Goal: Transaction & Acquisition: Purchase product/service

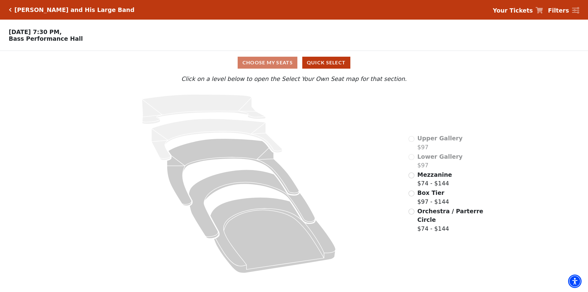
click at [525, 10] on strong "Your Tickets" at bounding box center [512, 10] width 40 height 7
click at [522, 12] on strong "Your Tickets" at bounding box center [512, 10] width 40 height 7
click at [543, 9] on icon at bounding box center [538, 10] width 7 height 6
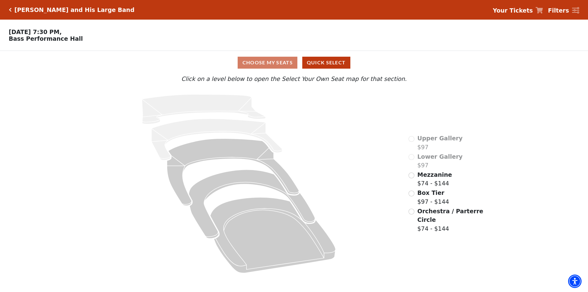
click at [11, 10] on icon "Click here to go back to filters" at bounding box center [10, 10] width 3 height 4
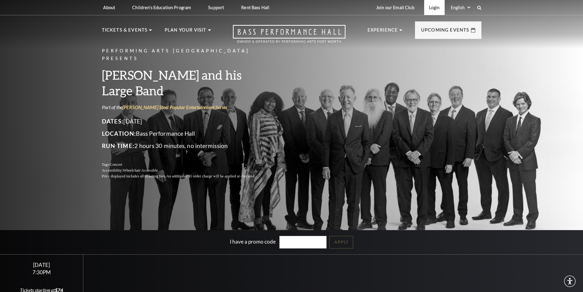
click at [434, 7] on link "Login" at bounding box center [434, 7] width 21 height 15
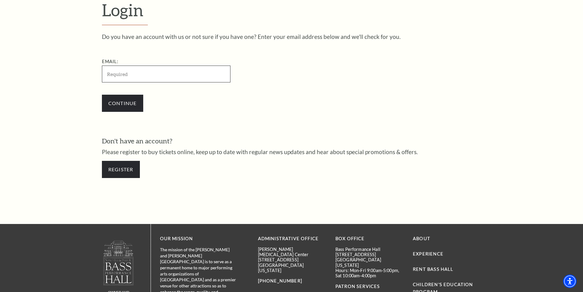
paste input "[EMAIL_ADDRESS][DOMAIN_NAME]"
type input "brendalp321@mail.com"
click at [125, 103] on input "Continue" at bounding box center [122, 103] width 41 height 17
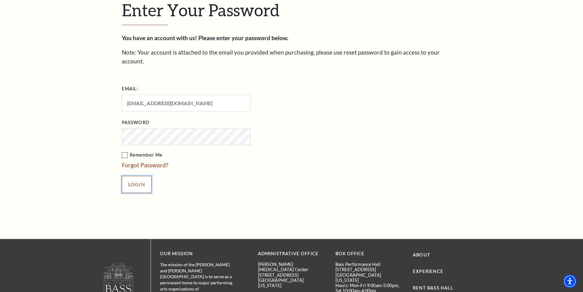
click at [144, 181] on input "Login" at bounding box center [137, 184] width 30 height 17
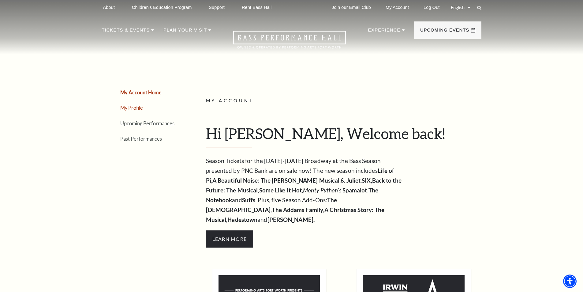
click at [129, 106] on link "My Profile" at bounding box center [131, 108] width 23 height 6
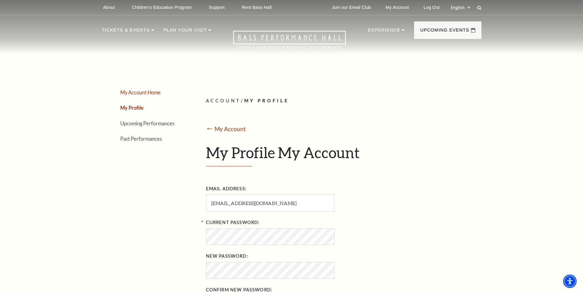
click at [135, 92] on link "My Account Home" at bounding box center [140, 92] width 40 height 6
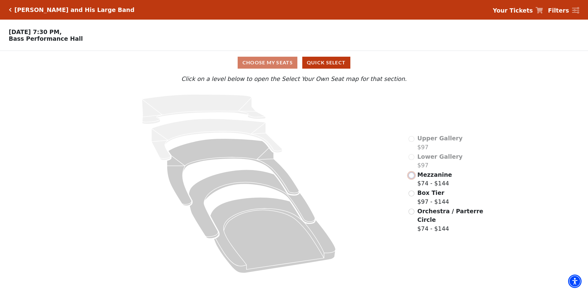
click at [411, 178] on input "Mezzanine$74 - $144\a" at bounding box center [411, 175] width 6 height 6
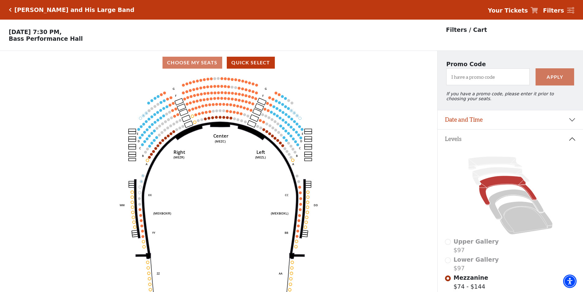
click at [398, 192] on icon "Center (MEZC) Right (MEZR) Left (MEZL) (MEXBOXR) (MEXBOXL) XX WW CC DD YY BB ZZ…" at bounding box center [219, 184] width 394 height 221
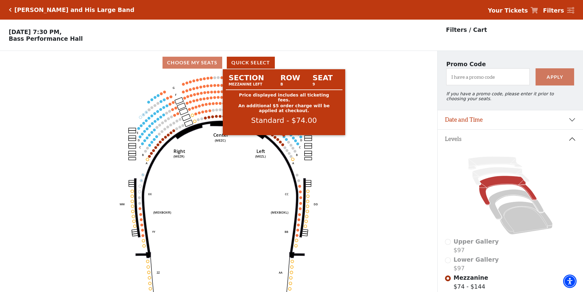
click at [284, 138] on circle at bounding box center [284, 136] width 3 height 3
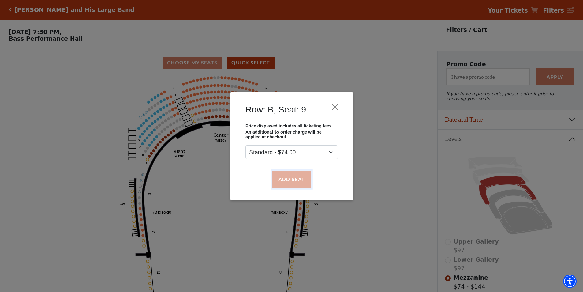
click at [296, 175] on button "Add Seat" at bounding box center [291, 178] width 39 height 17
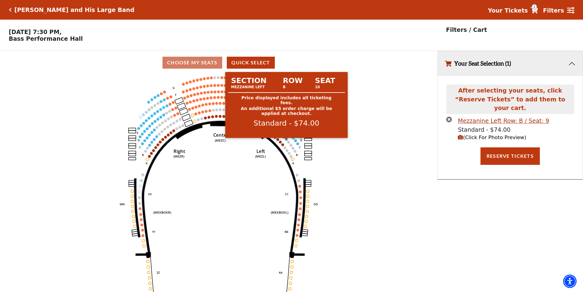
click at [286, 140] on circle at bounding box center [286, 139] width 3 height 3
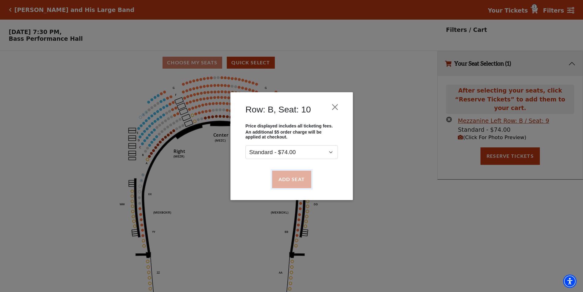
click at [302, 179] on button "Add Seat" at bounding box center [291, 178] width 39 height 17
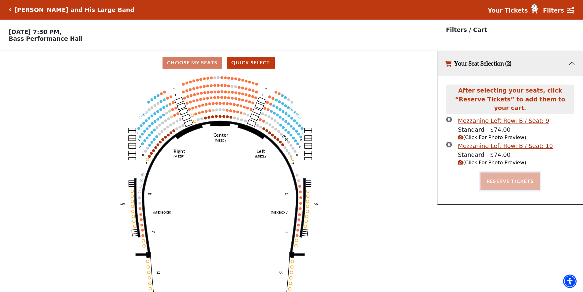
click at [503, 179] on button "Reserve Tickets" at bounding box center [510, 180] width 59 height 17
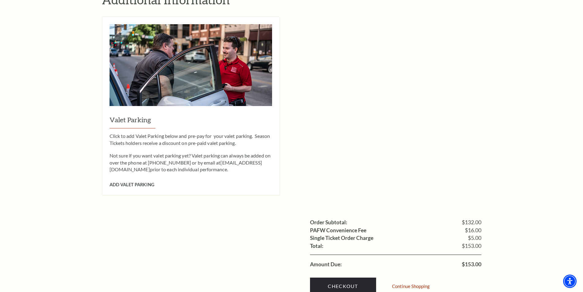
scroll to position [551, 0]
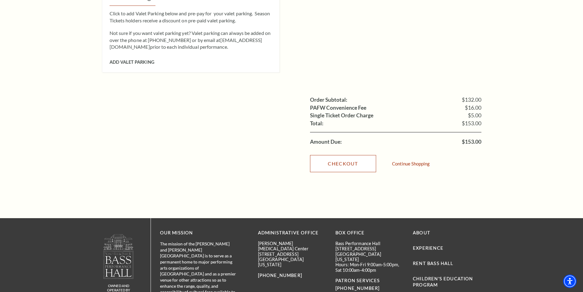
click at [331, 155] on link "Checkout" at bounding box center [343, 163] width 66 height 17
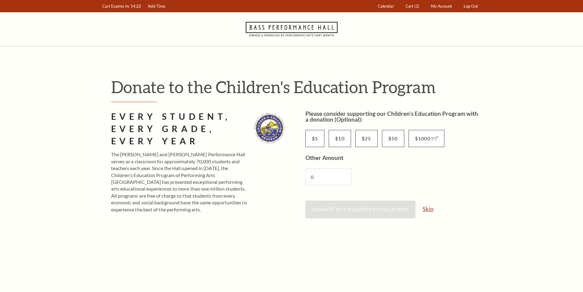
click at [429, 208] on link "Skip" at bounding box center [428, 209] width 11 height 6
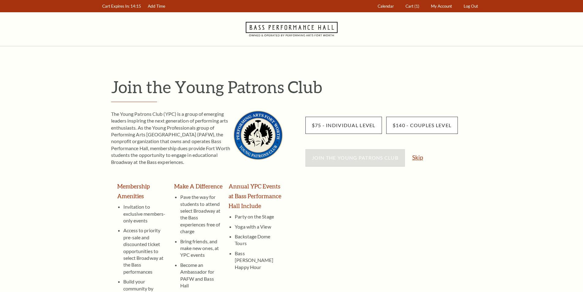
click at [415, 156] on link "Skip" at bounding box center [417, 157] width 11 height 6
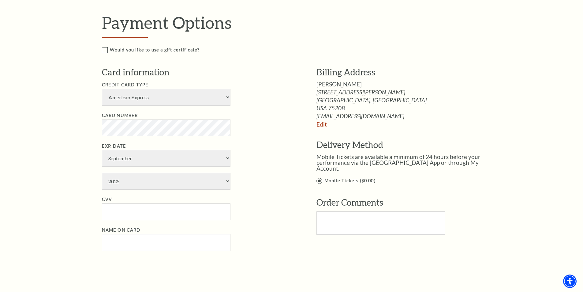
scroll to position [306, 0]
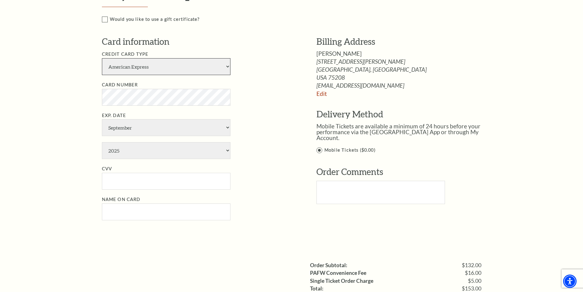
drag, startPoint x: 182, startPoint y: 69, endPoint x: 182, endPoint y: 74, distance: 5.2
click at [182, 69] on select "American Express Visa Master Card Discover" at bounding box center [166, 66] width 129 height 17
select select "24"
click at [102, 58] on select "American Express Visa Master Card Discover" at bounding box center [166, 66] width 129 height 17
click at [128, 182] on input "CVV" at bounding box center [166, 181] width 129 height 17
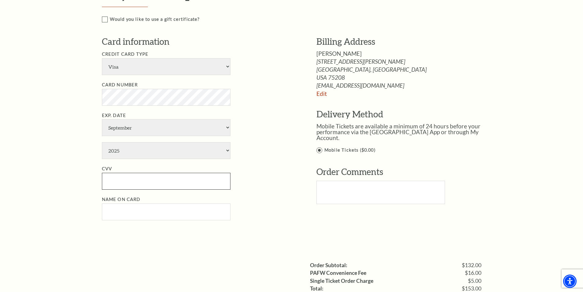
paste input "653"
type input "653"
click at [133, 127] on select "January February March April May June July August September October November De…" at bounding box center [166, 127] width 129 height 17
select select "7"
click at [102, 119] on select "January February March April May June July August September October November De…" at bounding box center [166, 127] width 129 height 17
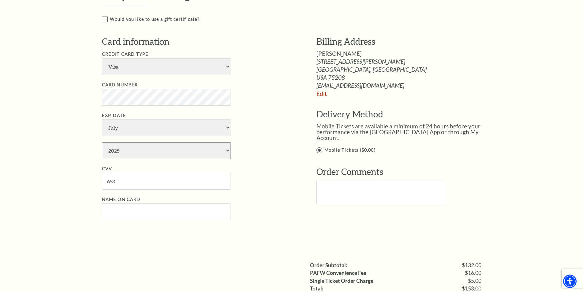
drag, startPoint x: 133, startPoint y: 147, endPoint x: 135, endPoint y: 151, distance: 5.2
click at [133, 147] on select "2025 2026 2027 2028 2029 2030 2031 2032 2033 2034" at bounding box center [166, 150] width 129 height 17
select select "2030"
click at [102, 142] on select "2025 2026 2027 2028 2029 2030 2031 2032 2033 2034" at bounding box center [166, 150] width 129 height 17
click at [138, 209] on input "Name on Card" at bounding box center [166, 211] width 129 height 17
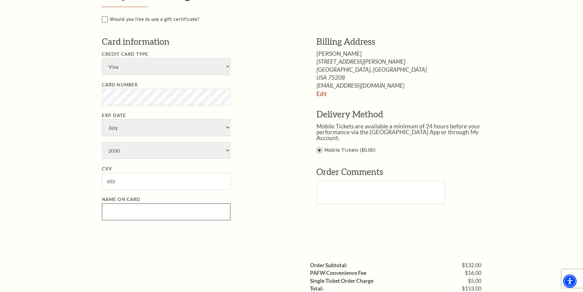
paste input "[PERSON_NAME]"
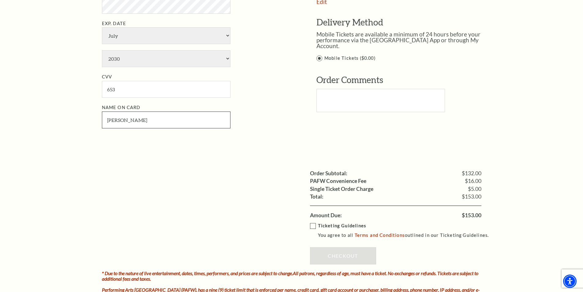
scroll to position [490, 0]
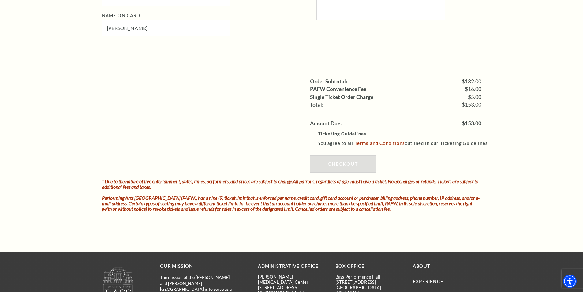
type input "Anne Wistrand"
click at [314, 132] on label "Ticketing Guidelines You agree to all Terms and Conditions outlined in our Tick…" at bounding box center [402, 138] width 185 height 17
click at [0, 0] on input "Ticketing Guidelines You agree to all Terms and Conditions outlined in our Tick…" at bounding box center [0, 0] width 0 height 0
click at [344, 161] on link "Checkout" at bounding box center [343, 163] width 66 height 17
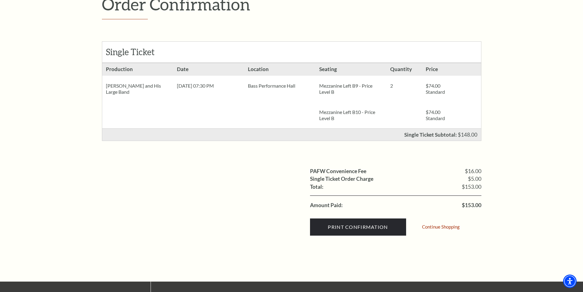
scroll to position [153, 0]
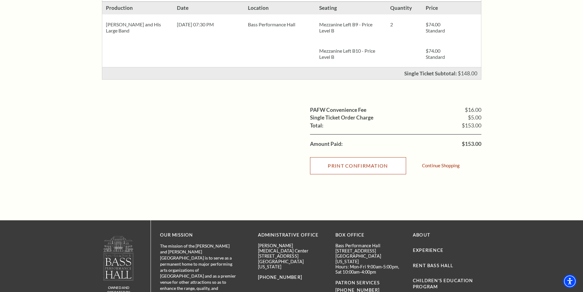
click at [347, 163] on input "Print Confirmation" at bounding box center [358, 165] width 96 height 17
